Goal: Task Accomplishment & Management: Complete application form

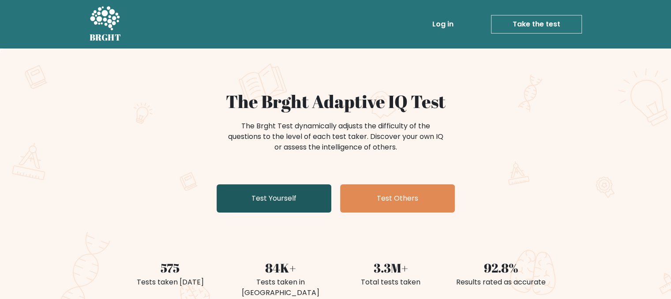
click at [281, 190] on link "Test Yourself" at bounding box center [274, 199] width 115 height 28
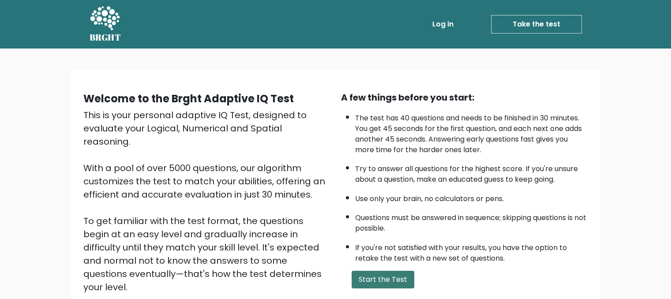
click at [395, 276] on button "Start the Test" at bounding box center [383, 280] width 63 height 18
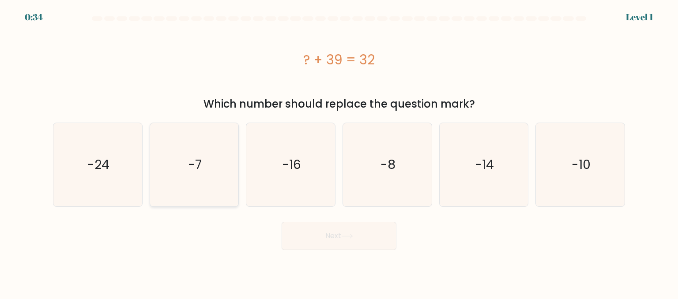
drag, startPoint x: 206, startPoint y: 163, endPoint x: 210, endPoint y: 178, distance: 15.5
click at [202, 162] on icon "-7" at bounding box center [194, 164] width 83 height 83
click at [339, 152] on input "b. -7" at bounding box center [339, 151] width 0 height 2
radio input "true"
click at [330, 237] on button "Next" at bounding box center [339, 236] width 115 height 28
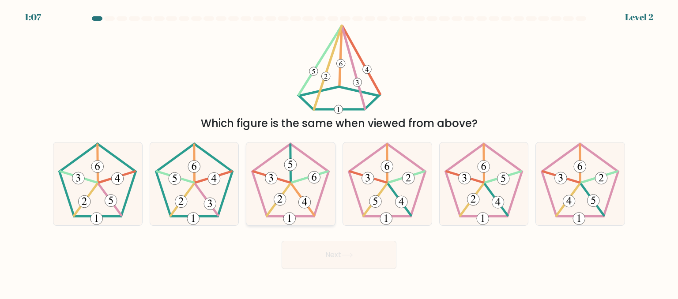
click at [295, 165] on 756 at bounding box center [291, 164] width 12 height 12
click at [339, 152] on input "c." at bounding box center [339, 151] width 0 height 2
radio input "true"
click at [342, 255] on button "Next" at bounding box center [339, 255] width 115 height 28
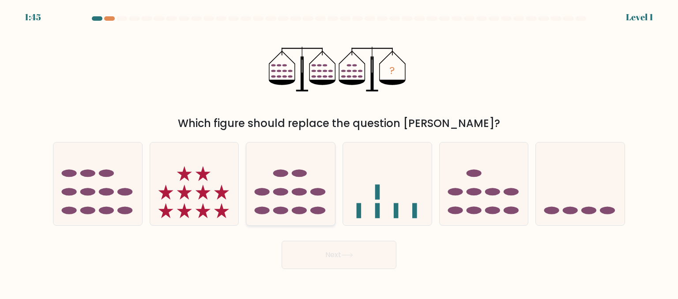
click at [287, 191] on ellipse at bounding box center [280, 192] width 15 height 8
click at [339, 152] on input "c." at bounding box center [339, 151] width 0 height 2
radio input "true"
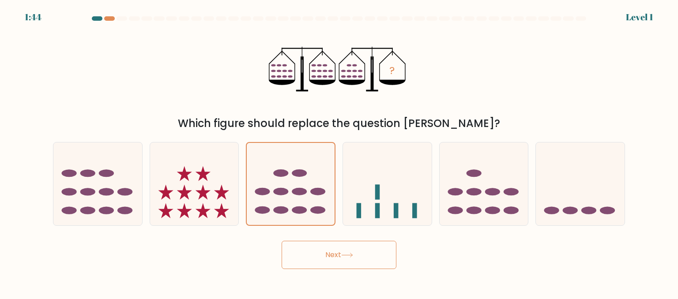
click at [332, 254] on button "Next" at bounding box center [339, 255] width 115 height 28
